Goal: Transaction & Acquisition: Obtain resource

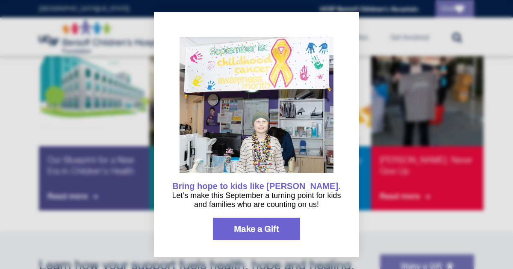
scroll to position [540, 0]
click at [379, 239] on div at bounding box center [256, 134] width 513 height 269
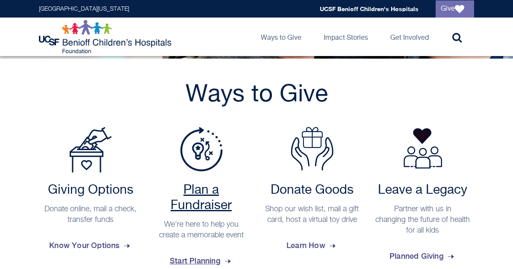
scroll to position [170, 0]
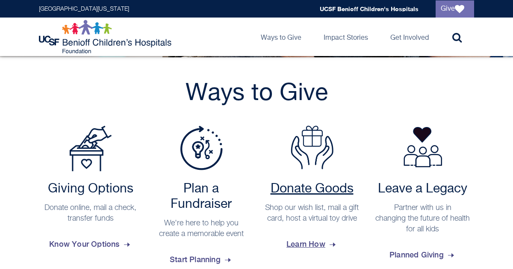
click at [341, 190] on h2 "Donate Goods" at bounding box center [311, 188] width 94 height 15
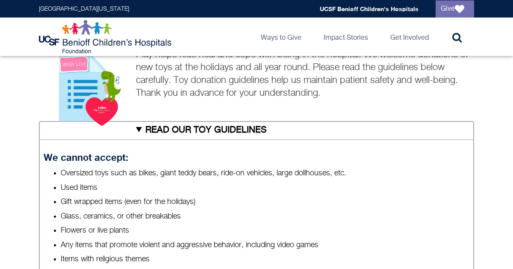
scroll to position [308, 0]
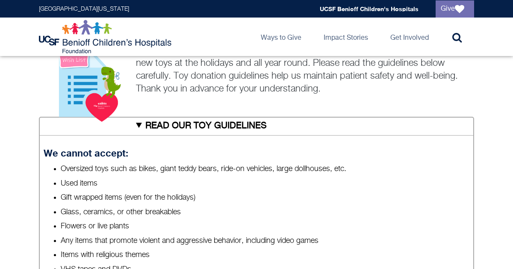
click at [128, 121] on summary "READ OUR TOY GUIDELINES" at bounding box center [256, 126] width 435 height 19
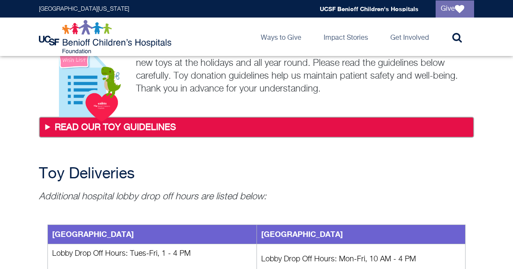
click at [128, 121] on summary "READ OUR TOY GUIDELINES" at bounding box center [256, 127] width 431 height 18
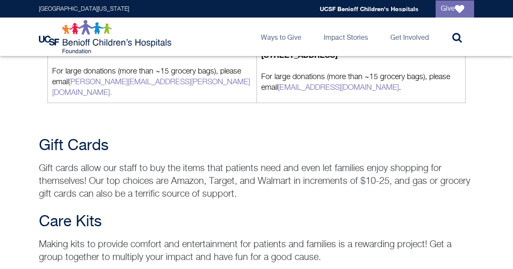
scroll to position [1114, 0]
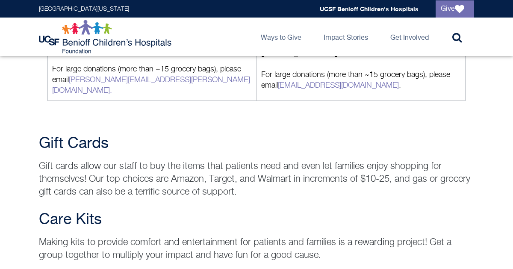
click at [128, 135] on h2 "Gift Cards" at bounding box center [256, 143] width 435 height 17
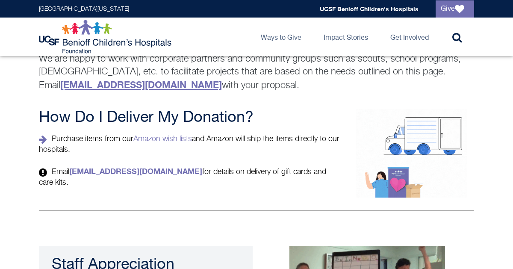
scroll to position [1518, 0]
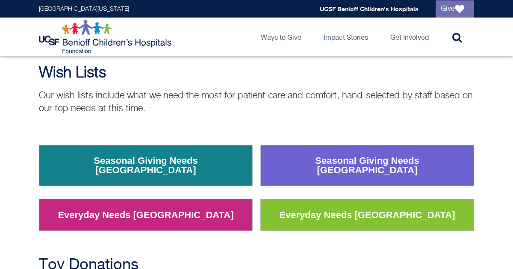
click at [206, 158] on link "Seasonal Giving Needs [GEOGRAPHIC_DATA]" at bounding box center [146, 166] width 204 height 32
click at [197, 212] on link "Everyday Needs [GEOGRAPHIC_DATA]" at bounding box center [145, 215] width 188 height 22
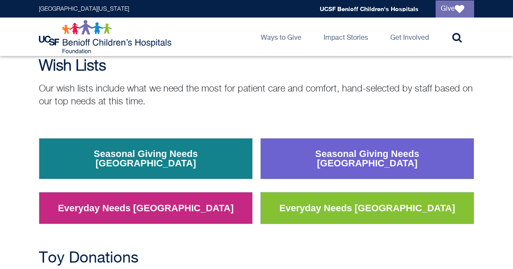
scroll to position [74, 0]
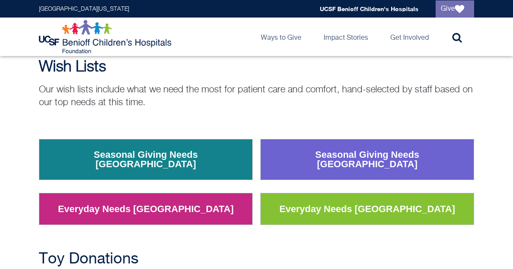
click at [145, 220] on div "Seasonal Giving Needs [GEOGRAPHIC_DATA] Everyday Needs [GEOGRAPHIC_DATA]" at bounding box center [146, 188] width 214 height 99
click at [180, 204] on link "Everyday Needs [GEOGRAPHIC_DATA]" at bounding box center [145, 209] width 188 height 22
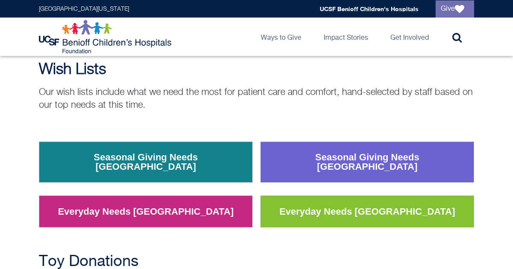
click at [197, 208] on link "Everyday Needs [GEOGRAPHIC_DATA]" at bounding box center [145, 211] width 188 height 22
